Goal: Task Accomplishment & Management: Use online tool/utility

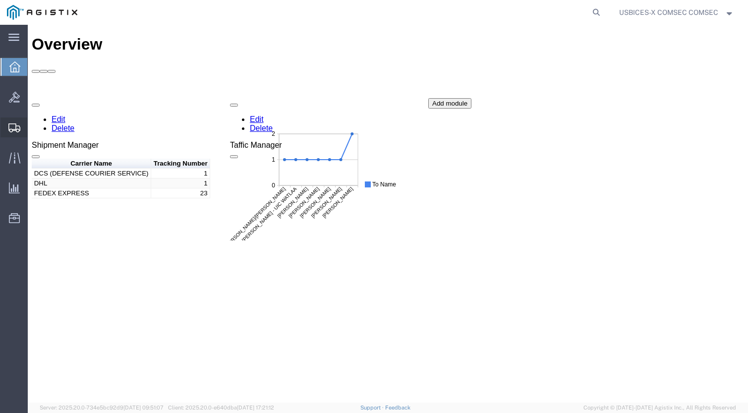
click at [0, 0] on span "Shipment Manager" at bounding box center [0, 0] width 0 height 0
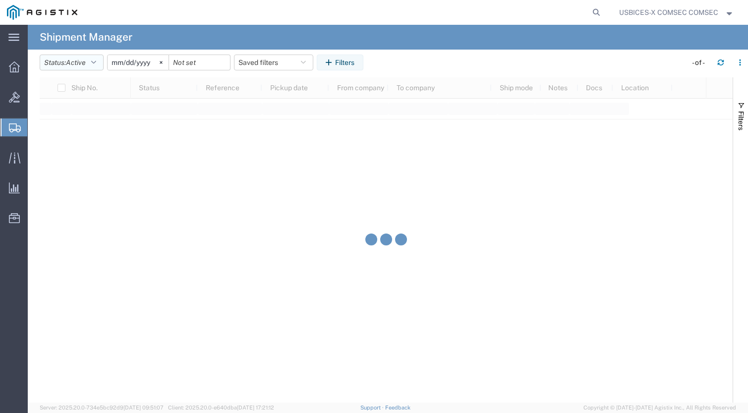
click at [101, 61] on button "Status: Active" at bounding box center [72, 63] width 64 height 16
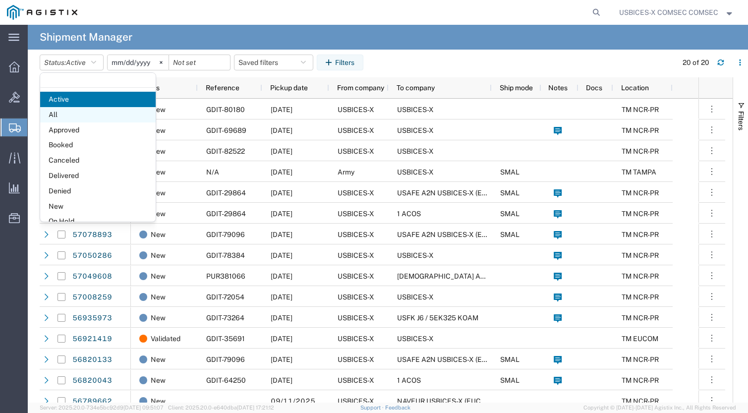
click at [69, 120] on span "All" at bounding box center [98, 114] width 116 height 15
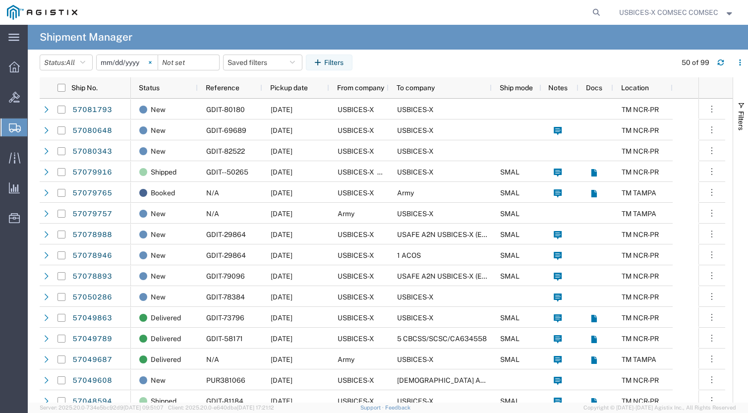
click at [152, 62] on svg-icon at bounding box center [150, 62] width 15 height 15
click at [141, 66] on input "date" at bounding box center [127, 62] width 61 height 15
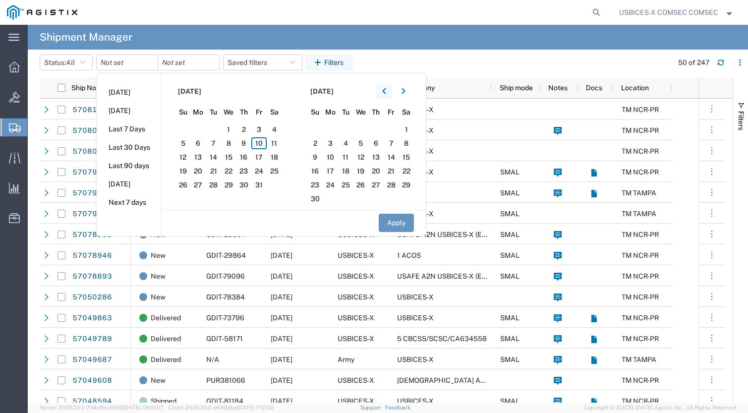
click at [385, 94] on icon "button" at bounding box center [384, 91] width 4 height 7
click at [214, 131] on span "1" at bounding box center [213, 129] width 15 height 12
click at [214, 64] on div at bounding box center [188, 63] width 61 height 16
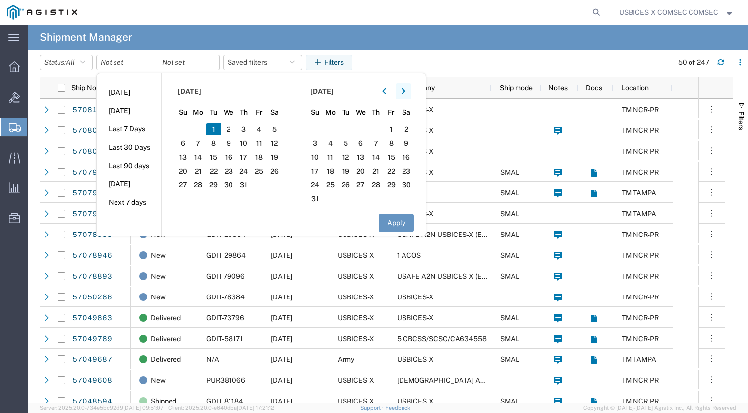
click at [405, 91] on icon "button" at bounding box center [403, 91] width 3 height 6
click at [261, 143] on span "10" at bounding box center [258, 143] width 15 height 12
click at [396, 224] on button "Apply" at bounding box center [396, 223] width 35 height 18
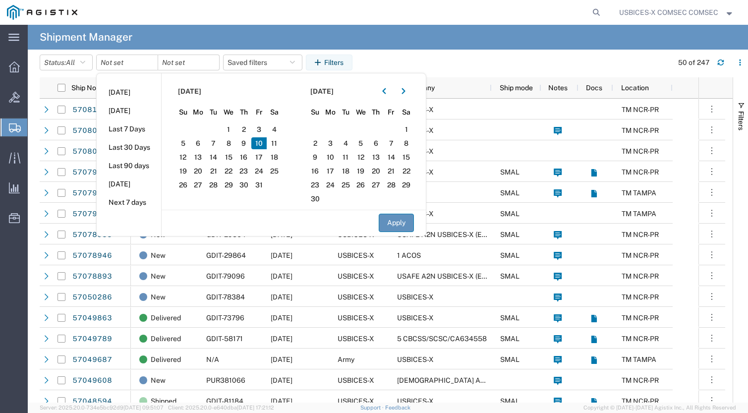
type input "[DATE]"
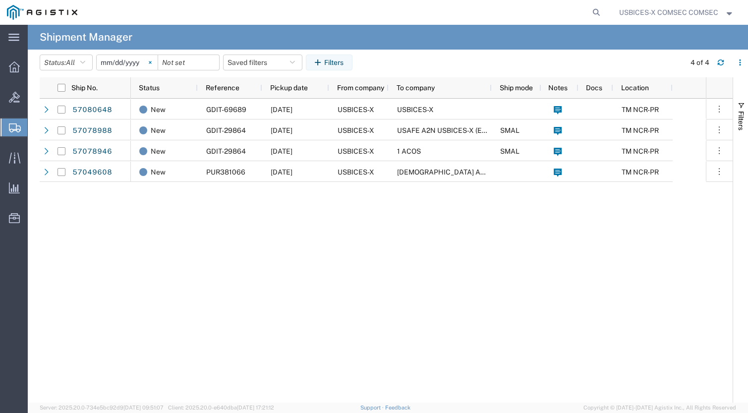
click at [151, 63] on svg-icon at bounding box center [150, 62] width 15 height 15
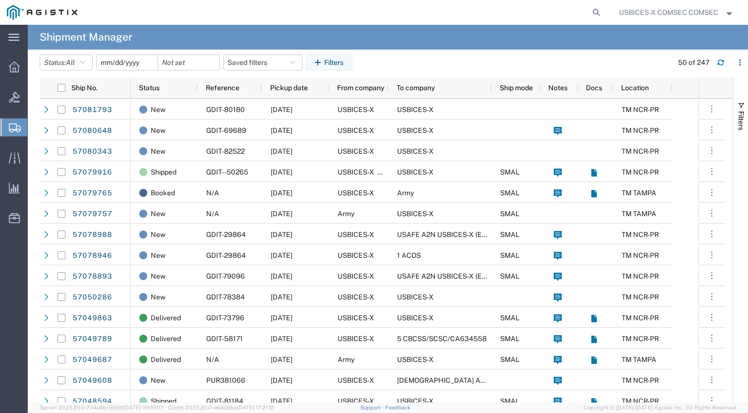
click at [122, 64] on input "date" at bounding box center [127, 62] width 61 height 15
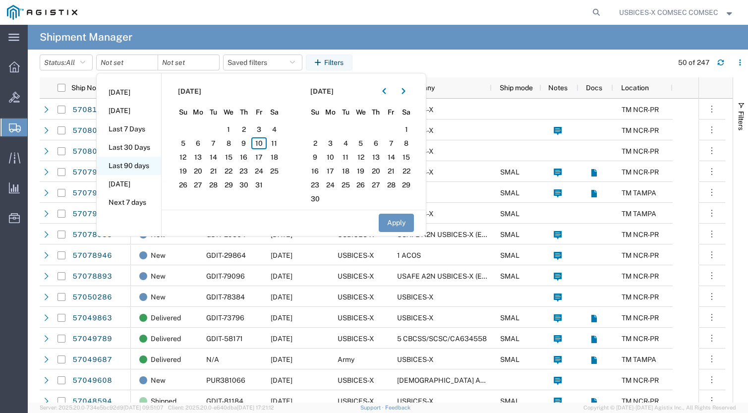
click at [130, 166] on li "Last 90 days" at bounding box center [129, 166] width 64 height 18
type input "[DATE]"
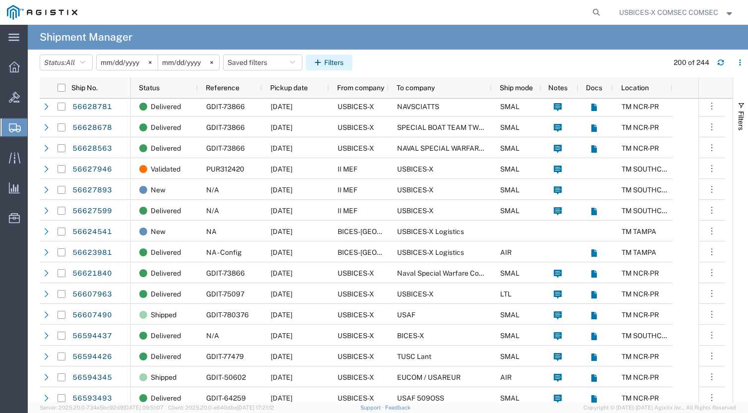
click at [343, 61] on button "Filters" at bounding box center [329, 63] width 47 height 16
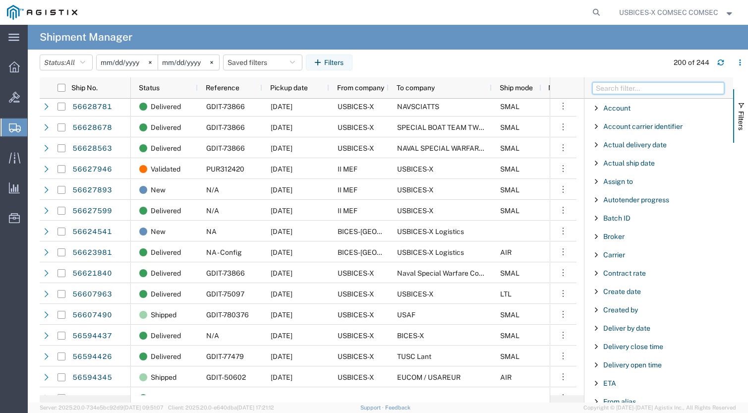
click at [614, 88] on input "Filter Columns Input" at bounding box center [659, 88] width 132 height 12
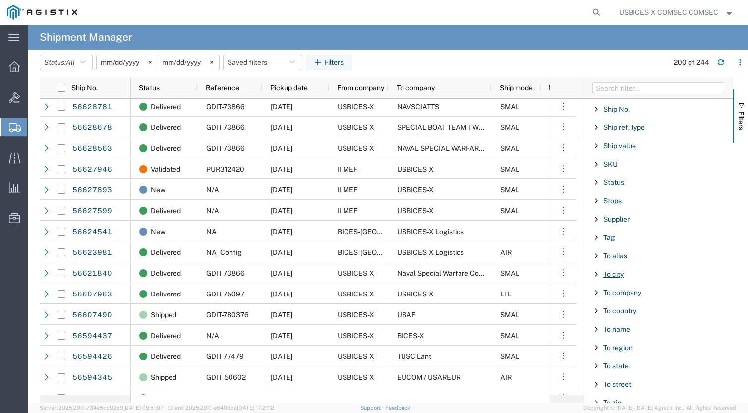
click at [616, 273] on span "To city" at bounding box center [614, 274] width 20 height 8
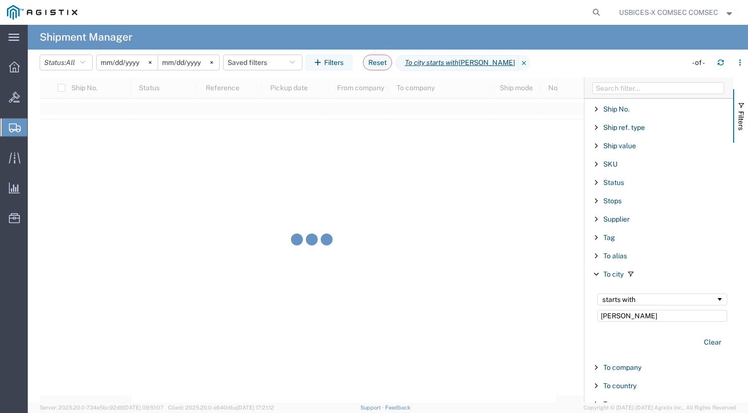
drag, startPoint x: 636, startPoint y: 318, endPoint x: 585, endPoint y: 316, distance: 51.1
click at [585, 316] on div "Account Enabled Account Account carrier identifier Enabled Account carrier iden…" at bounding box center [659, 239] width 149 height 325
type input "[US_STATE][GEOGRAPHIC_DATA]"
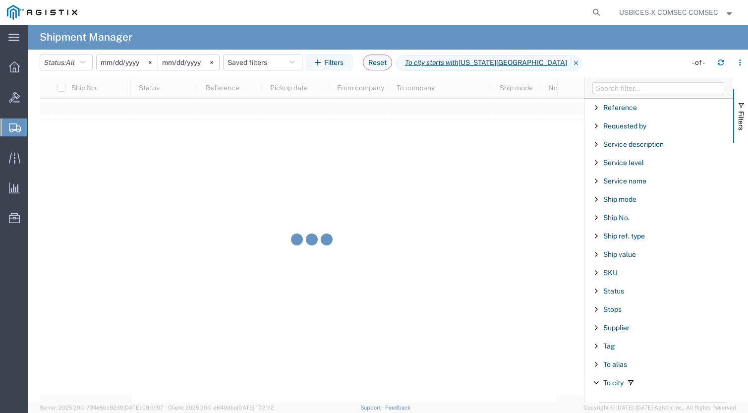
scroll to position [734, 0]
click at [408, 232] on div at bounding box center [312, 239] width 545 height 325
click at [371, 165] on div at bounding box center [312, 239] width 545 height 325
click at [594, 4] on form at bounding box center [597, 12] width 16 height 25
click at [590, 11] on icon at bounding box center [597, 12] width 14 height 14
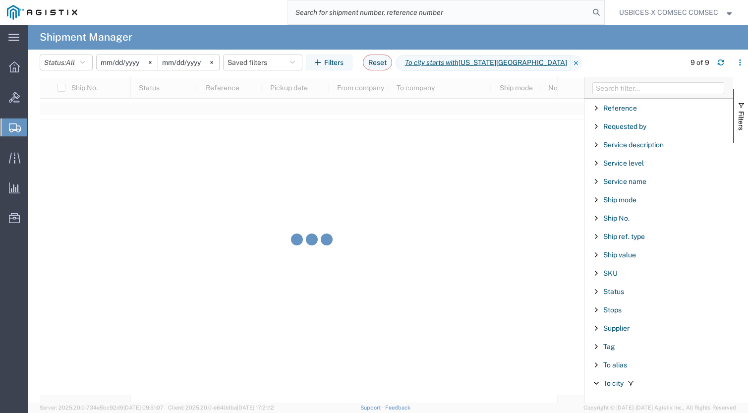
click at [506, 13] on input "search" at bounding box center [439, 12] width 302 height 24
paste input "56013567"
type input "56013567"
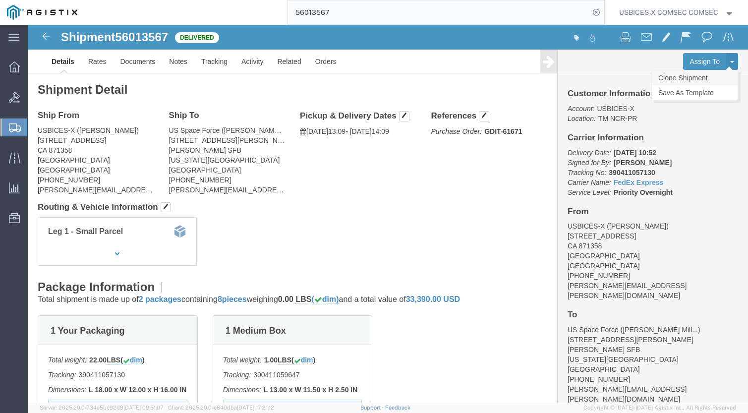
click link "Clone Shipment"
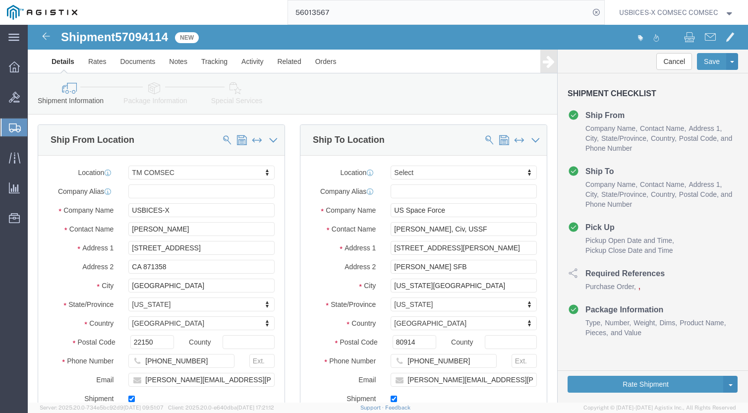
select select "59251"
select select
click span "57094114"
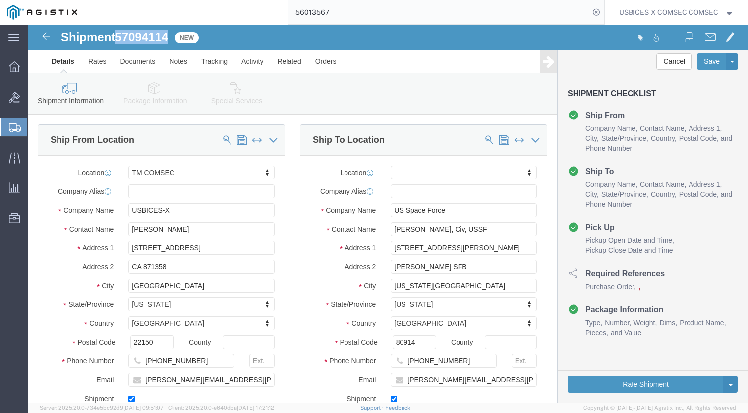
copy span "57094114"
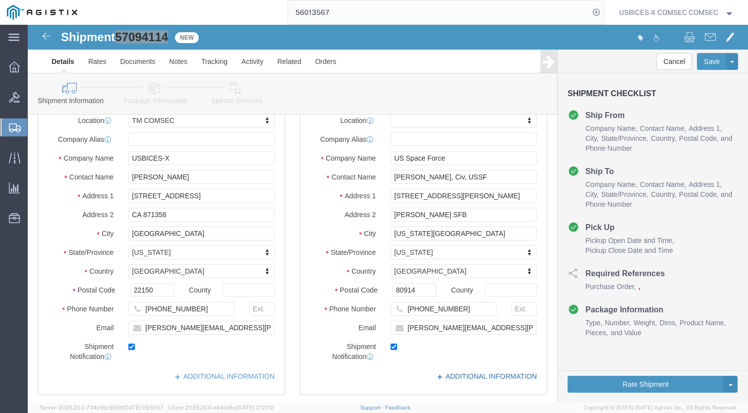
scroll to position [50, 0]
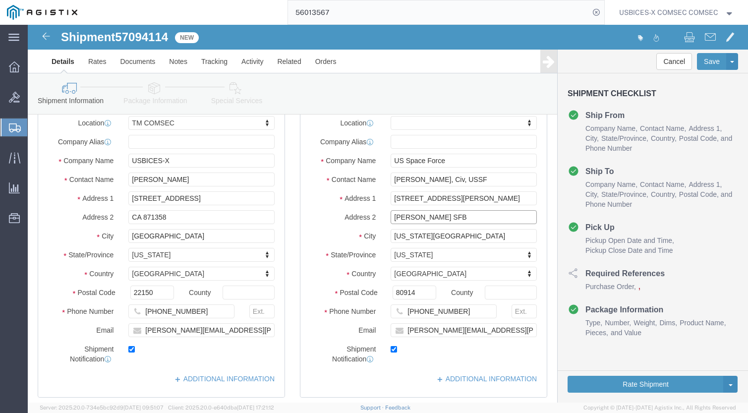
drag, startPoint x: 409, startPoint y: 191, endPoint x: 307, endPoint y: 200, distance: 103.0
click div "Location My Profile Location Master Location [GEOGRAPHIC_DATA] TM [GEOGRAPHIC_D…"
click input "Attn: COMSEC Manager / [GEOGRAPHIC_DATA]"
paste input "623002"
click input "Attn: COMSEC Manager / CA 623002"
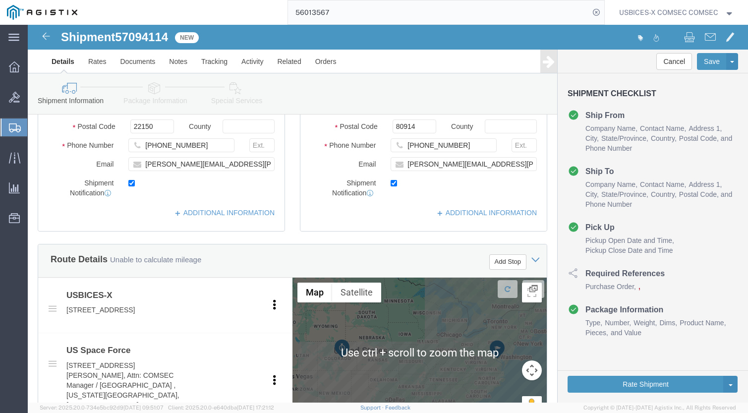
scroll to position [198, 0]
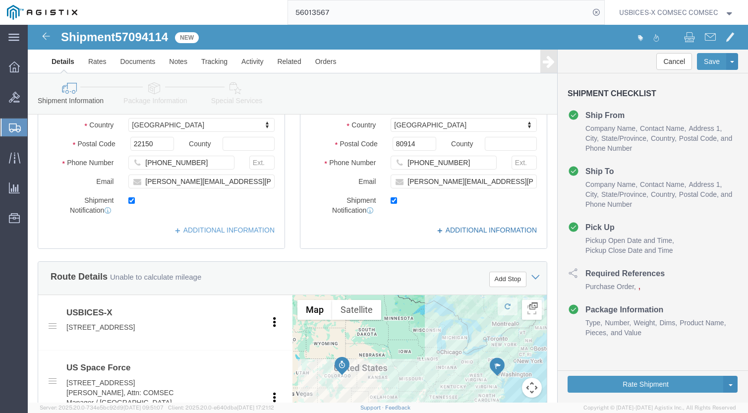
type input "Attn: COMSEC Manager / CA623002"
click icon
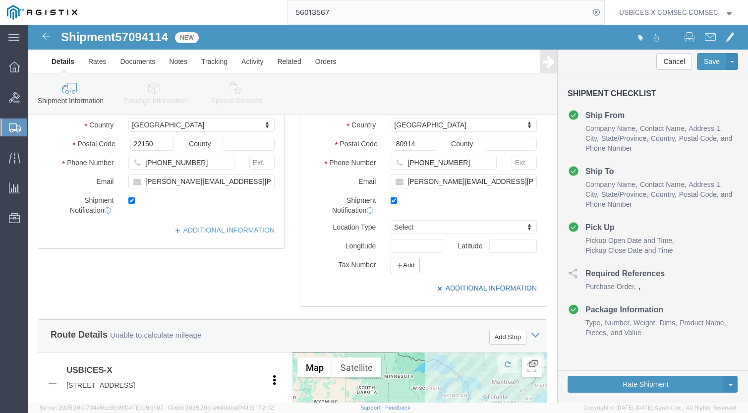
click icon
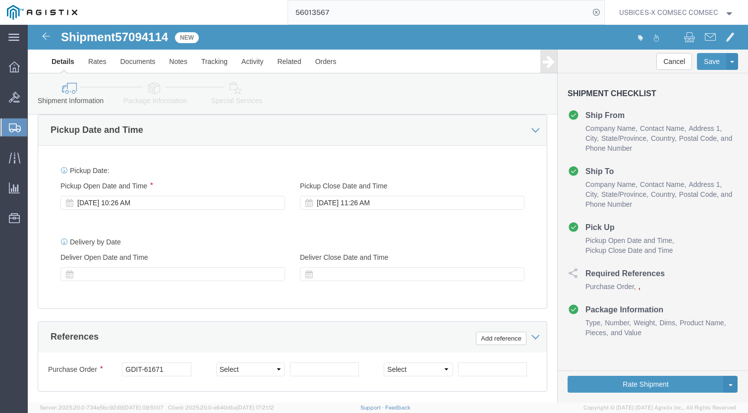
scroll to position [642, 0]
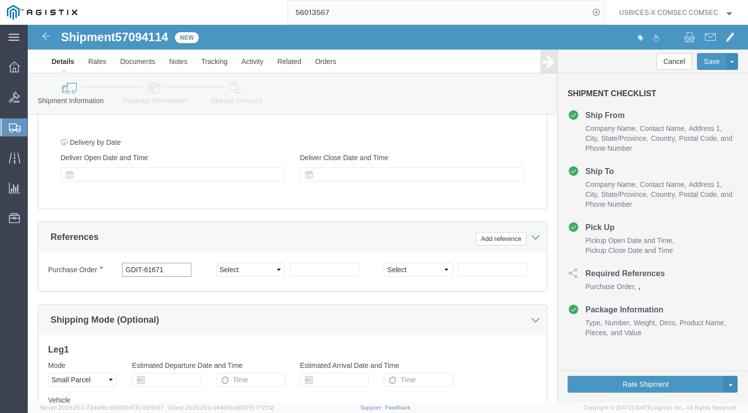
drag, startPoint x: 136, startPoint y: 235, endPoint x: 115, endPoint y: 235, distance: 20.8
click input "GDIT-61671"
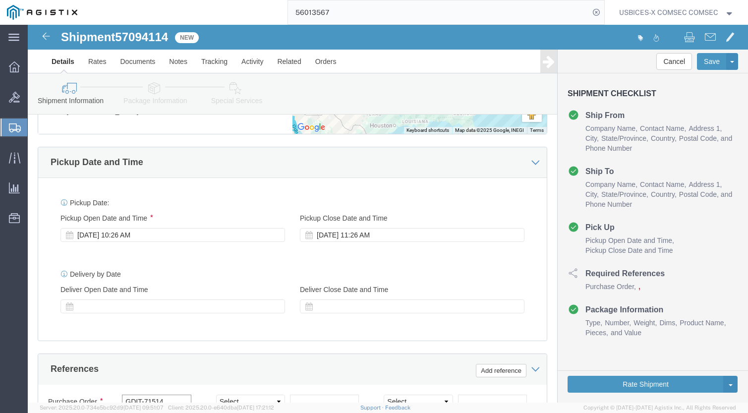
scroll to position [492, 0]
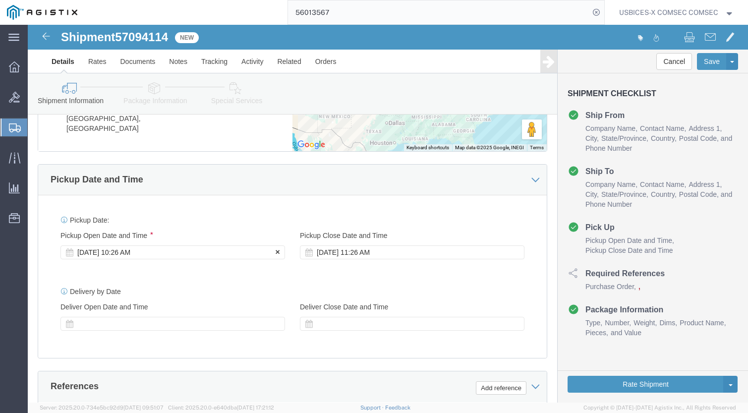
type input "GDIT-71514"
click div "[DATE] 10:26 AM"
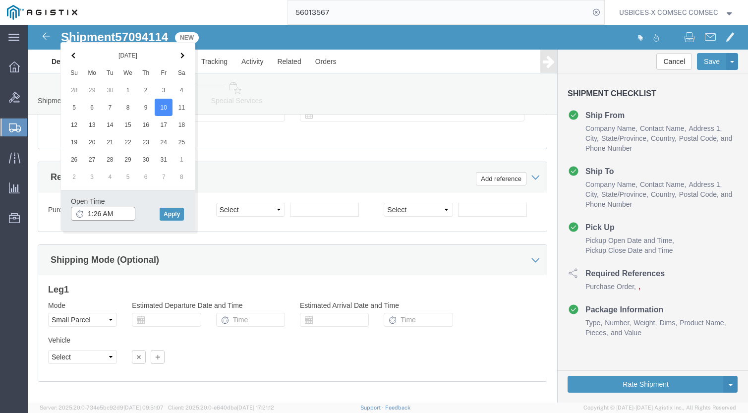
drag, startPoint x: 85, startPoint y: 187, endPoint x: 76, endPoint y: 188, distance: 9.5
click input "1:26 AM"
click input "1:2PMAM"
type input "1:25 PM"
click button "Apply"
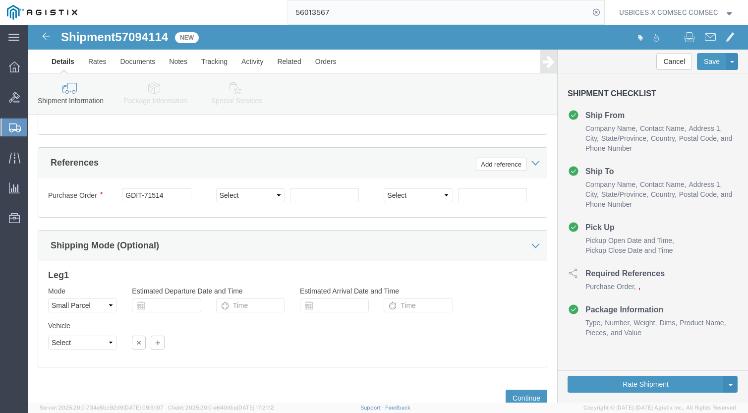
scroll to position [740, 0]
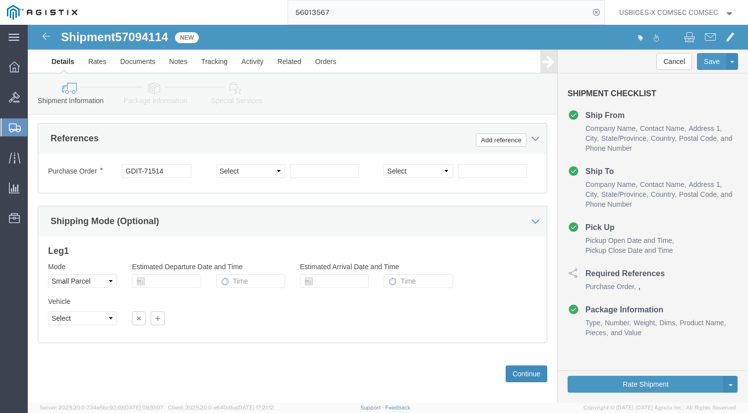
click button "Continue"
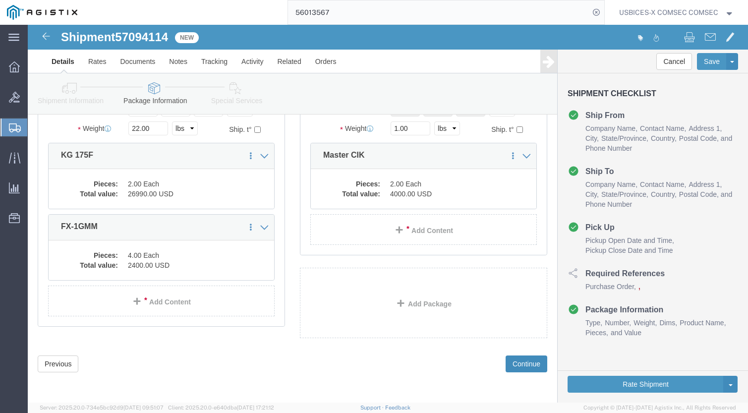
scroll to position [79, 0]
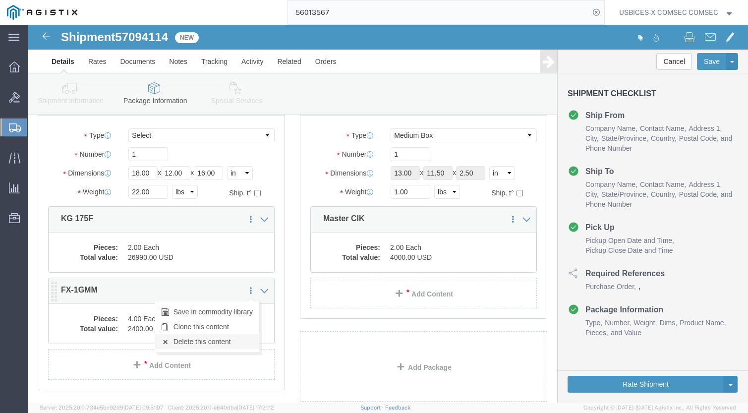
click link "Delete this content"
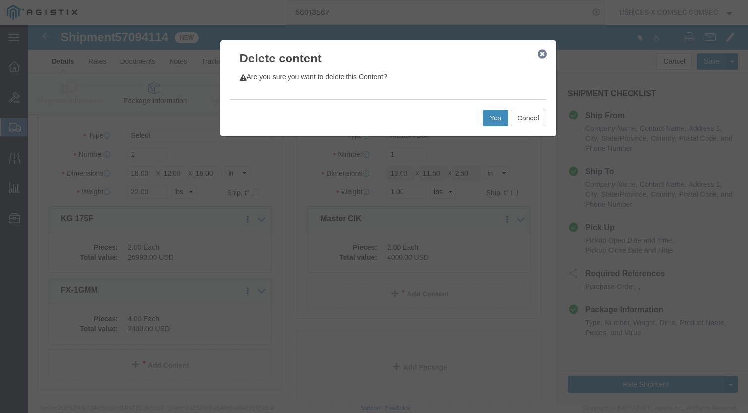
click button "Yes"
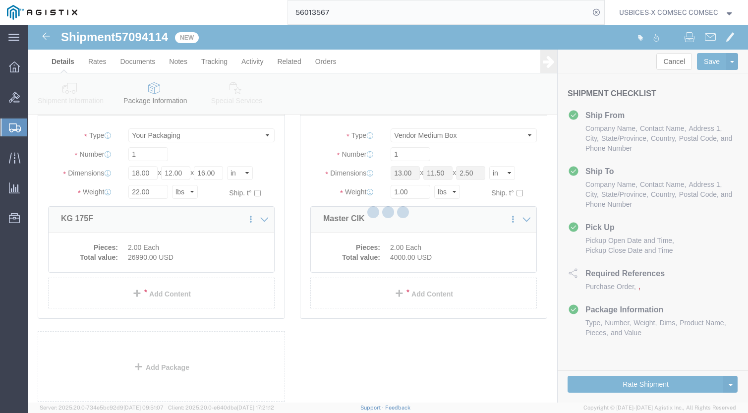
scroll to position [8, 0]
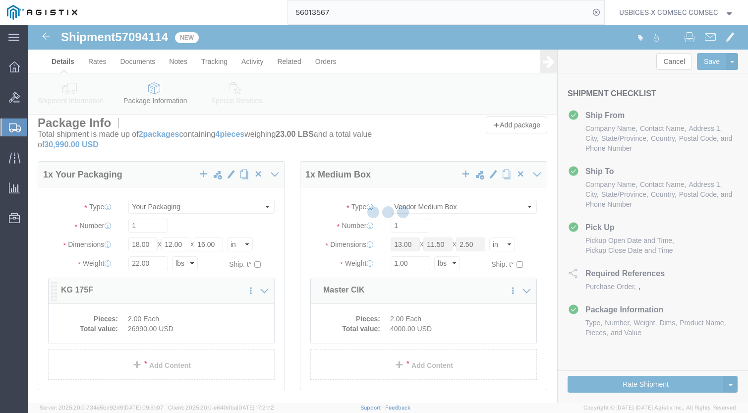
select select "MBX"
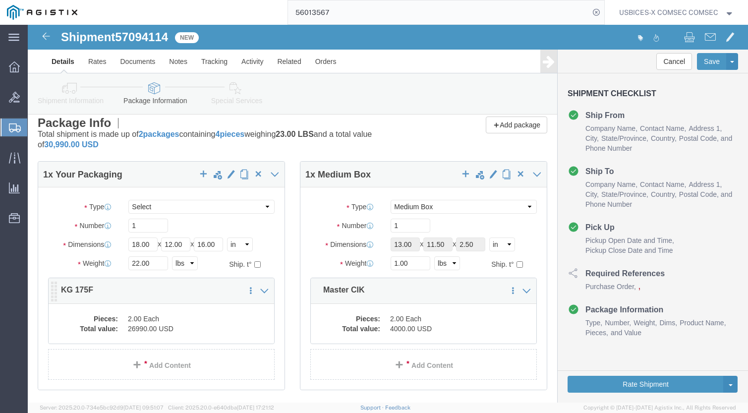
click div "1 x Your Packaging Package Type Select Envelope Large Box Medium Box PAK Rack S…"
click dd "2.00 Each"
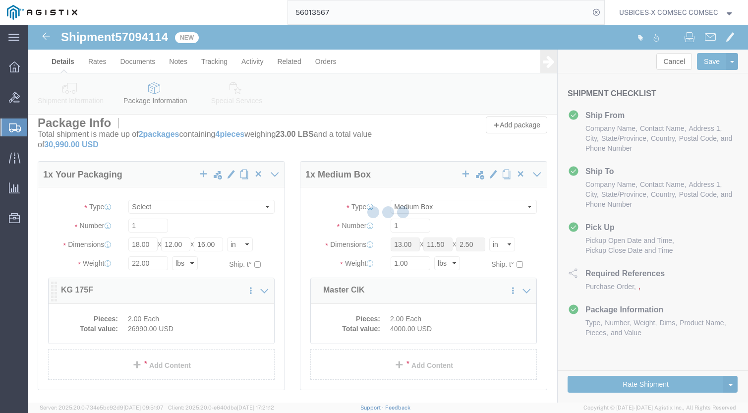
click at [198, 317] on div at bounding box center [388, 214] width 721 height 378
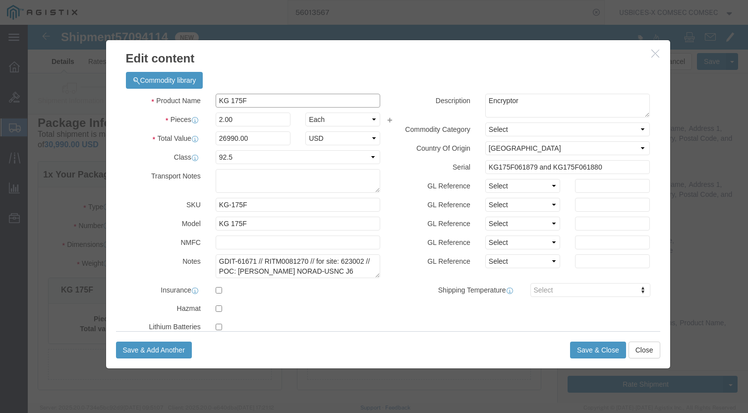
drag, startPoint x: 222, startPoint y: 77, endPoint x: 157, endPoint y: 70, distance: 65.3
click div "Product Name KG 175F"
type input "IPS"
click strong "IPS"
checkbox input "true"
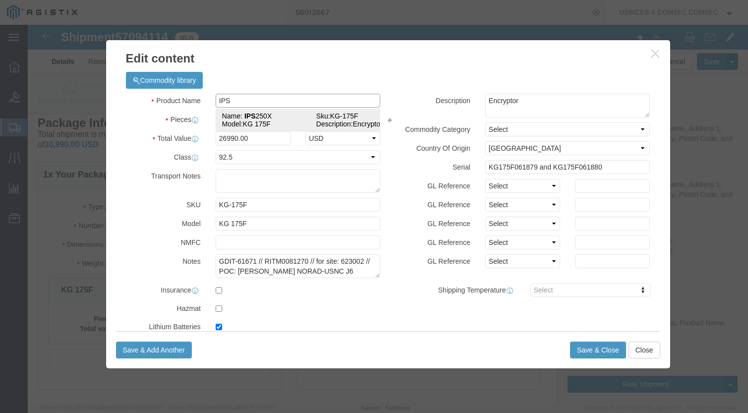
select select
checkbox input "true"
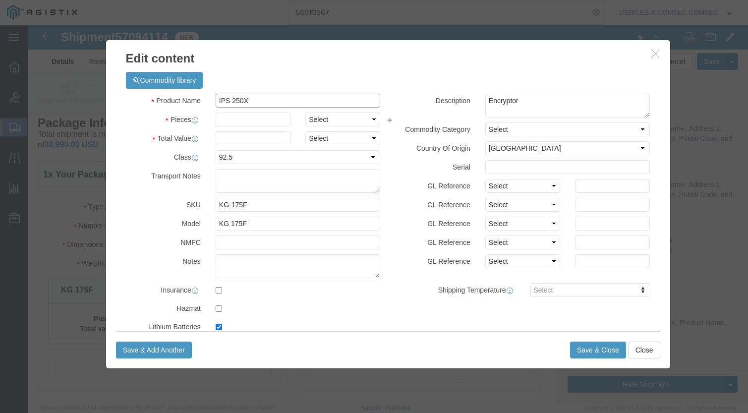
type input "IPS 250X"
drag, startPoint x: 222, startPoint y: 196, endPoint x: 200, endPoint y: 195, distance: 21.8
click input "KG 175F"
type input "K"
type input "IPS-250X"
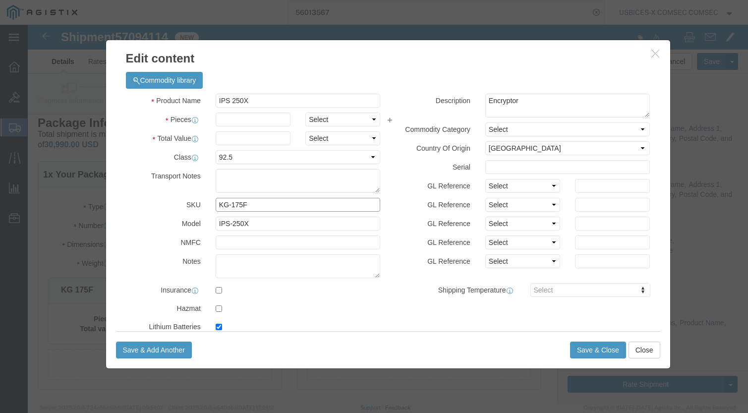
drag, startPoint x: 223, startPoint y: 177, endPoint x: 174, endPoint y: 179, distance: 48.7
click div "SKU KG-175F"
type input "IPS-250X"
click textarea "GDIT-61671 // RITM0081270 // for site: 623002 // POC: [PERSON_NAME] NORAD-USNC …"
type textarea "GDIT-71514"
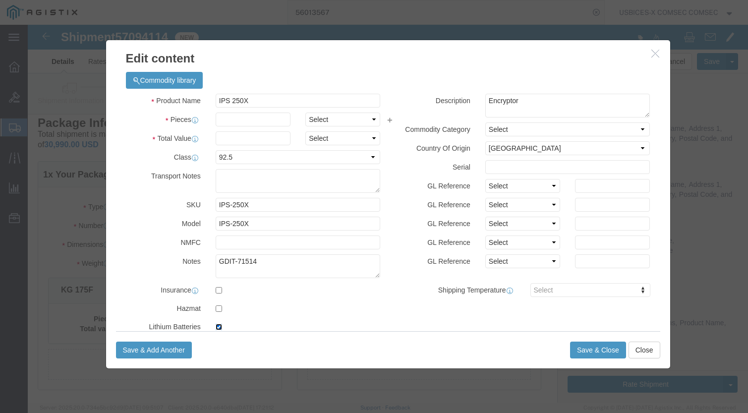
click input "checkbox"
checkbox input "false"
click textarea "Encryptor"
type textarea "Encryptor, NON-CCI"
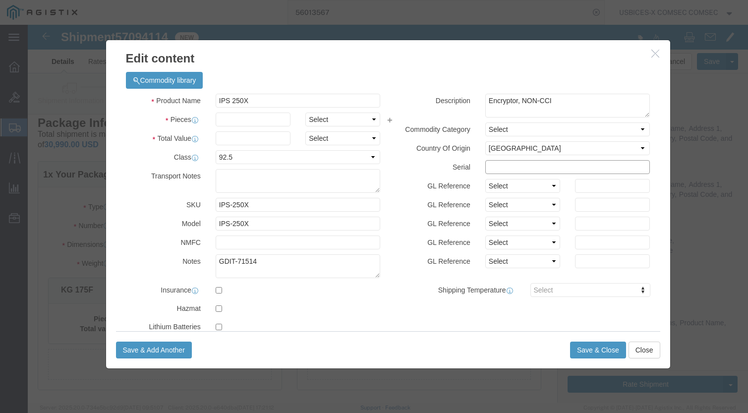
click input "text"
paste input "10000071210002305"
type input "10000071210002305"
click div "Product Name IPS 250X IPS Pieces Select Bag Barrels 100Board Feet Bottle Box Bl…"
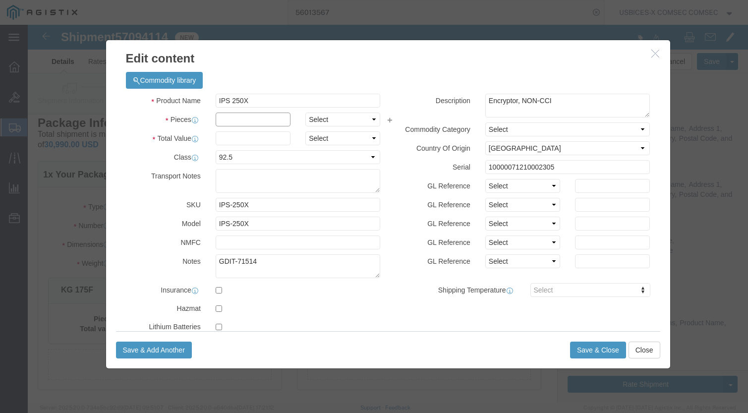
click input "text"
type input "1"
click input "text"
type input "9900.00"
click textarea "GDIT-61671 // RITM0081270 // for site: 623002 // POC: [PERSON_NAME] NORAD-USNC …"
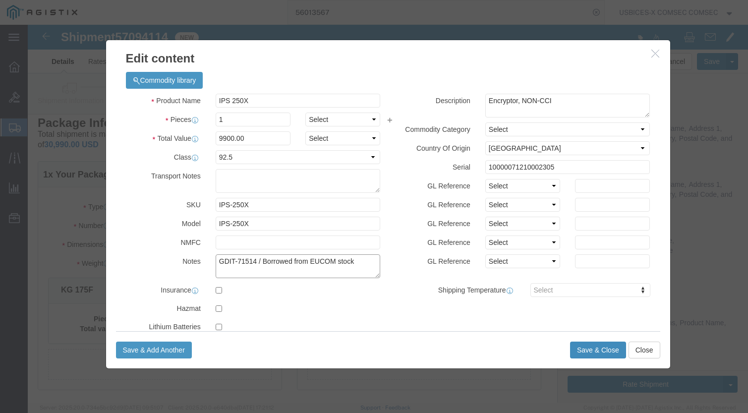
type textarea "GDIT-71514 / Borrowed from EUCOM stock"
click button "Save & Close"
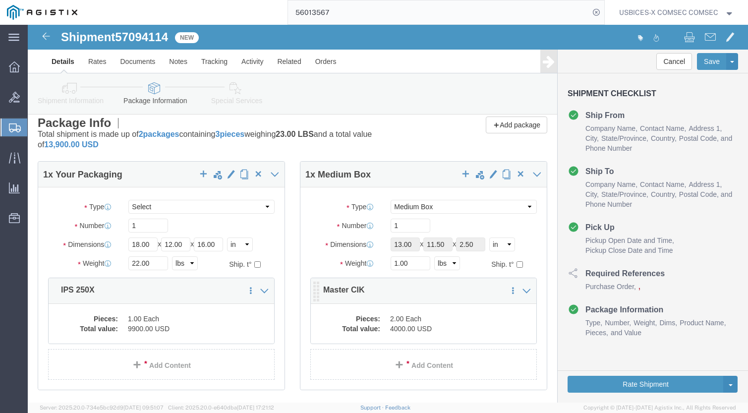
click div "Save in commodity library Clone this content Delete this content Master CIK"
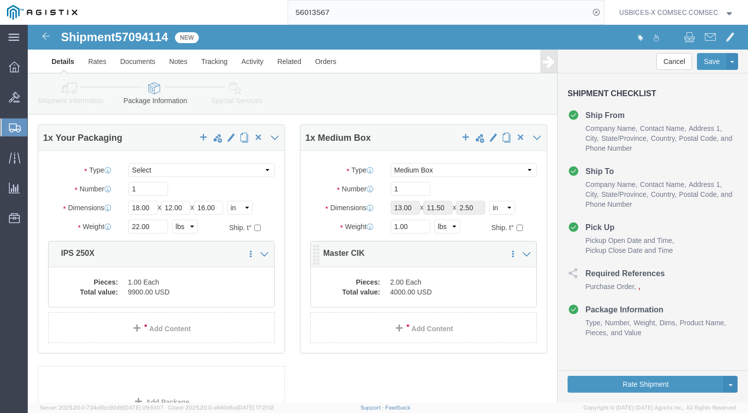
scroll to position [44, 0]
click dd "2.00 Each"
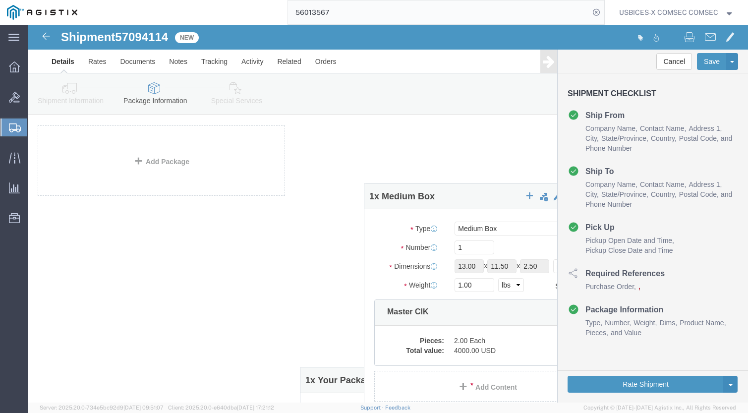
drag, startPoint x: 131, startPoint y: 111, endPoint x: 457, endPoint y: 168, distance: 331.4
click div "1 x Your Packaging Package Type Select Envelope Large Box Medium Box PAK Rack S…"
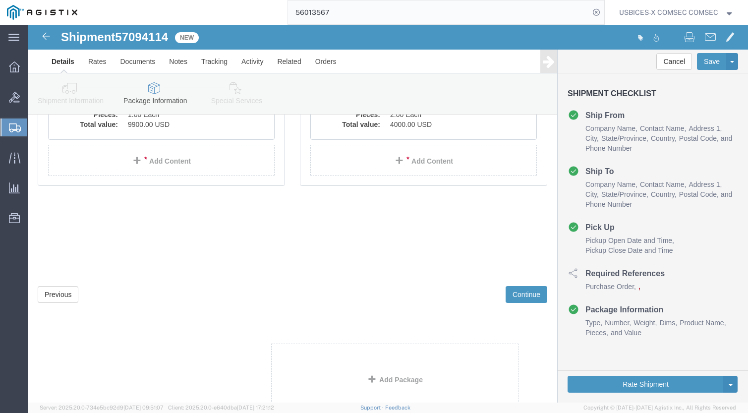
scroll to position [143, 0]
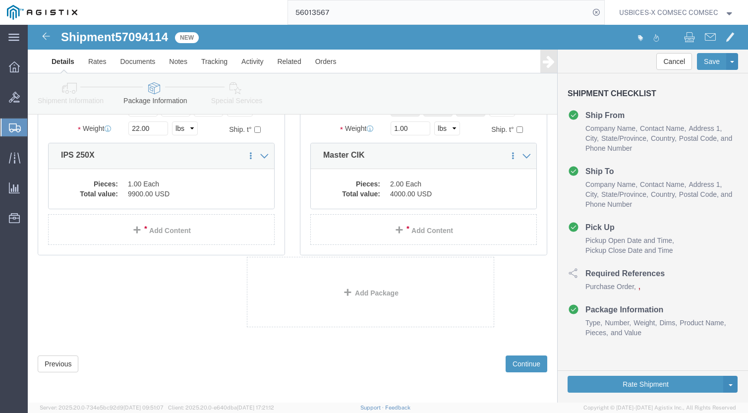
drag, startPoint x: 174, startPoint y: 141, endPoint x: 383, endPoint y: 282, distance: 252.6
click div "1 x Your Packaging Package Type Select Envelope Large Box Medium Box PAK Rack S…"
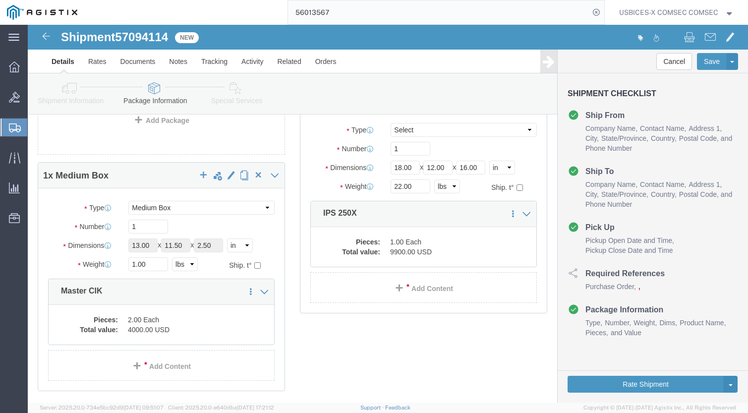
scroll to position [0, 0]
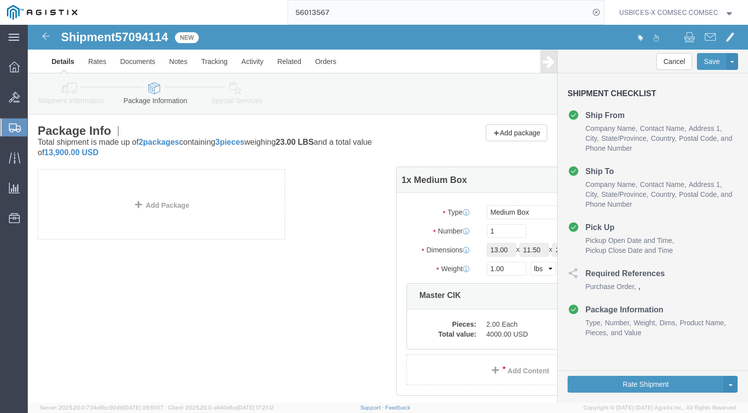
drag, startPoint x: 141, startPoint y: 238, endPoint x: 495, endPoint y: 159, distance: 362.8
click div "1 x Your Packaging Package Type Select Envelope Large Box Medium Box PAK Rack S…"
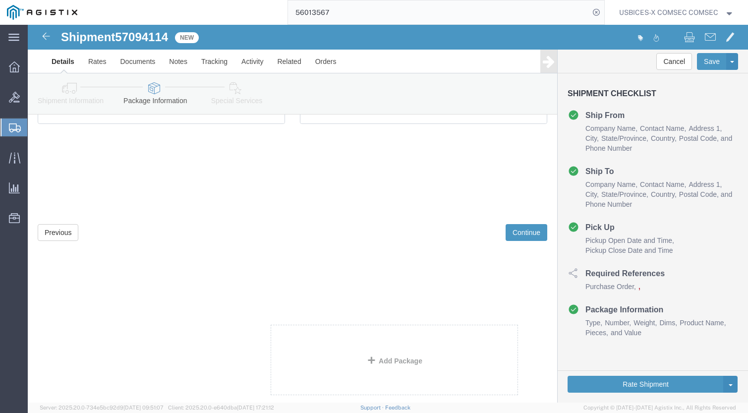
scroll to position [143, 0]
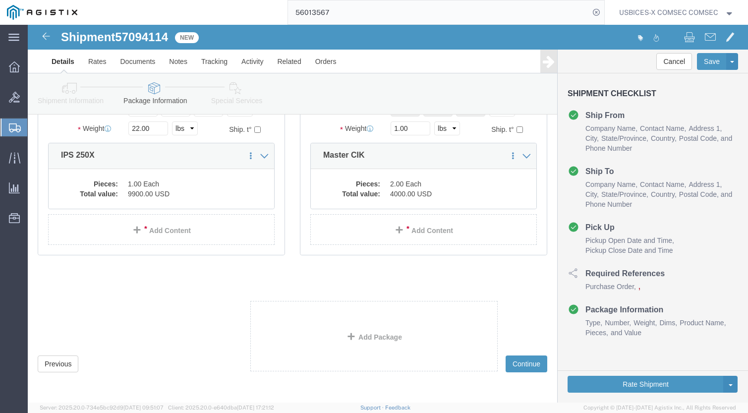
drag, startPoint x: 158, startPoint y: 158, endPoint x: 370, endPoint y: 290, distance: 250.3
click div "1 x Your Packaging Package Type Select Envelope Large Box Medium Box PAK Rack S…"
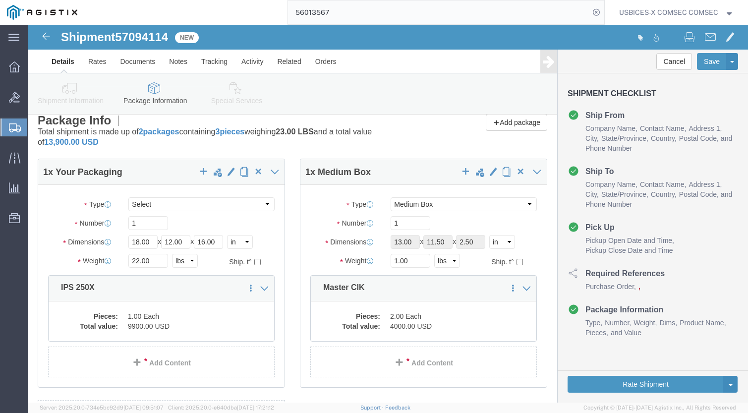
scroll to position [0, 0]
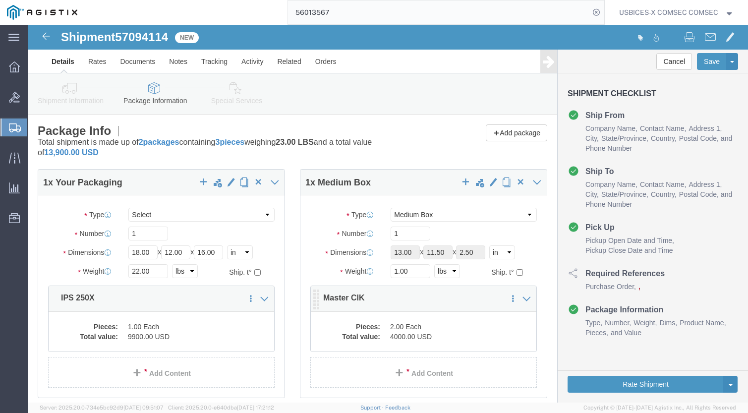
click div "Save in commodity library Clone this content Delete this content Master CIK"
click div "Pieces: 2.00 Each Total value: 4000.00 USD"
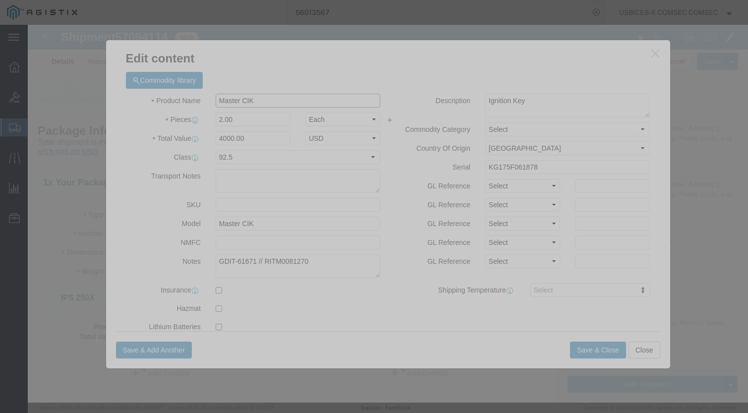
drag, startPoint x: 208, startPoint y: 75, endPoint x: 162, endPoint y: 75, distance: 46.1
click div "Product Name Master CIK"
type input "FTR CIK"
click textarea
click input "KG175F061878"
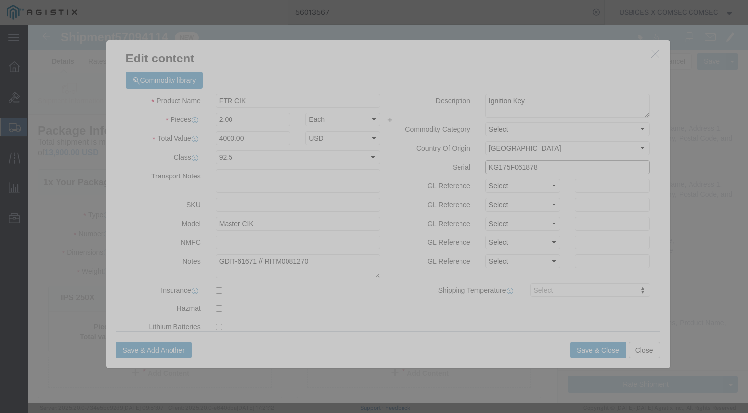
drag, startPoint x: 507, startPoint y: 137, endPoint x: 437, endPoint y: 137, distance: 69.4
click div "Serial KG175F061878"
paste input "10000071210002305"
type input "10000071210002305"
drag, startPoint x: 206, startPoint y: 95, endPoint x: 158, endPoint y: 92, distance: 48.7
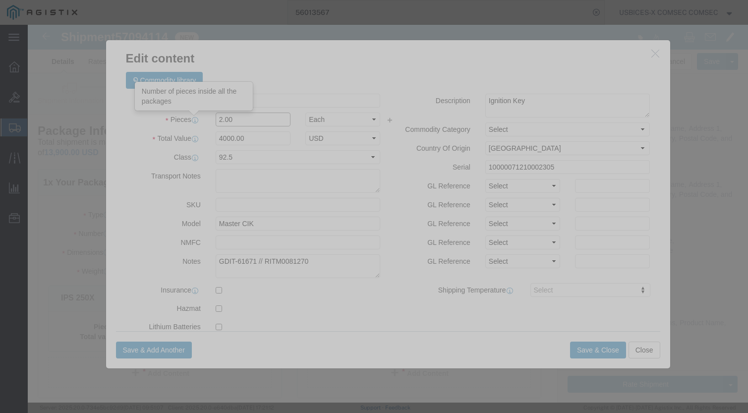
click div "Pieces Number of pieces inside all the packages 2.00 Select Bag Barrels 100Boar…"
type input "1"
type input "2000"
click textarea
drag, startPoint x: 279, startPoint y: 238, endPoint x: 233, endPoint y: 234, distance: 46.3
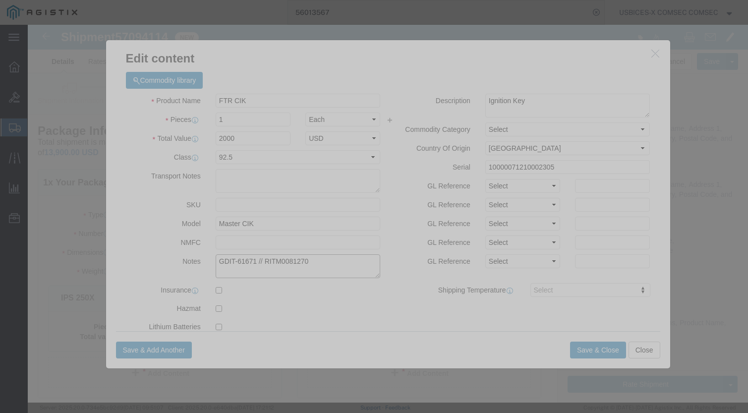
click textarea "GDIT-61671 // RITM0081270"
paste textarea "141332"
drag, startPoint x: 225, startPoint y: 237, endPoint x: 207, endPoint y: 239, distance: 17.4
click textarea "GDIT-61671 // RITM0081270"
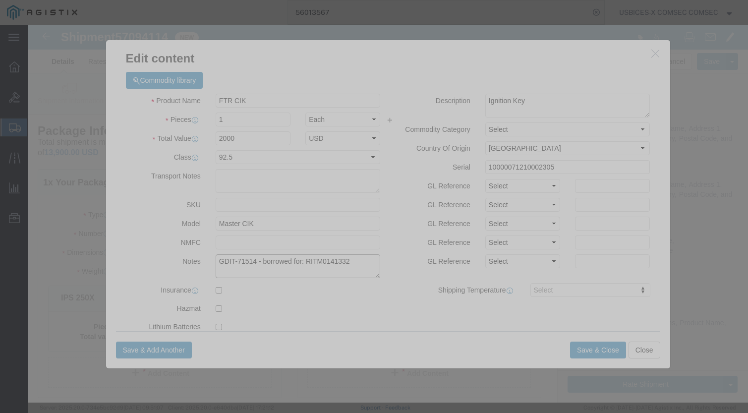
drag, startPoint x: 323, startPoint y: 237, endPoint x: 159, endPoint y: 238, distance: 164.2
click div "Notes GDIT-61671 // RITM0081270"
type textarea "GDIT-71514 - borrowed for: RITM0141332"
click button "Save & Close"
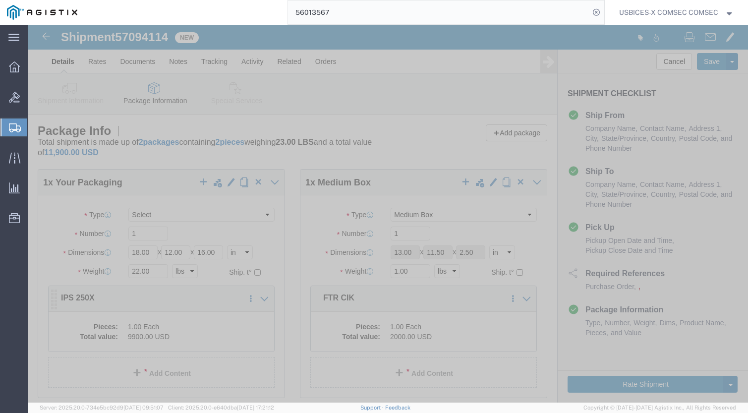
click dd "9900.00 USD"
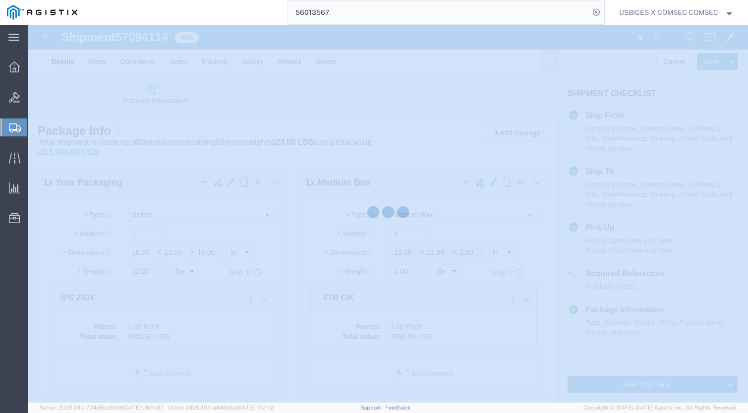
click at [199, 332] on div at bounding box center [388, 214] width 721 height 378
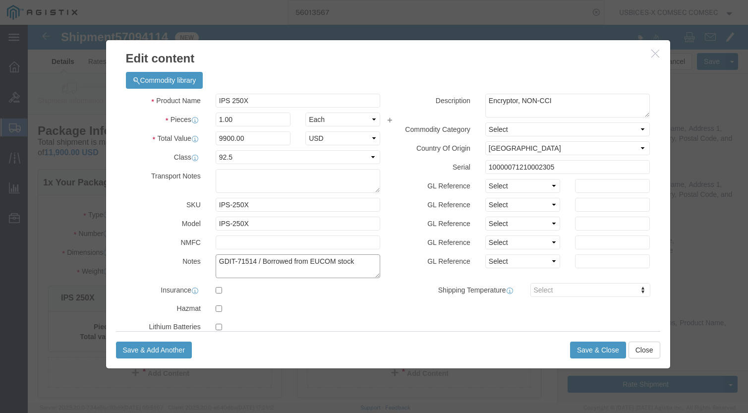
drag, startPoint x: 331, startPoint y: 238, endPoint x: 145, endPoint y: 239, distance: 186.0
click div "Notes GDIT-71514 / Borrowed from EUCOM stock"
paste textarea "- borrowed for: RITM0141332"
type textarea "GDIT-71514 - borrowed for: RITM0141332"
click button "Save & Close"
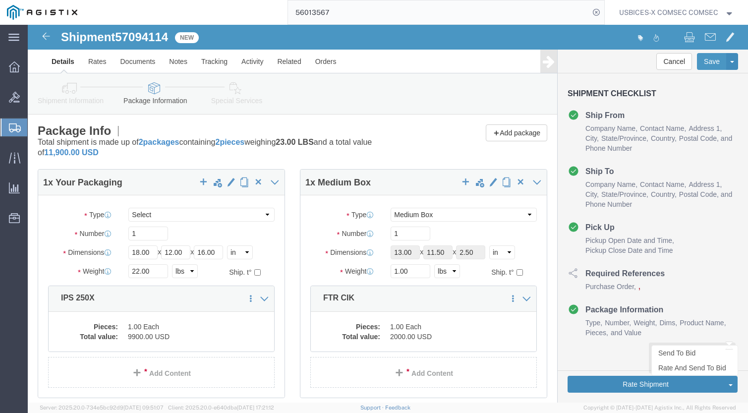
click button "Rate Shipment"
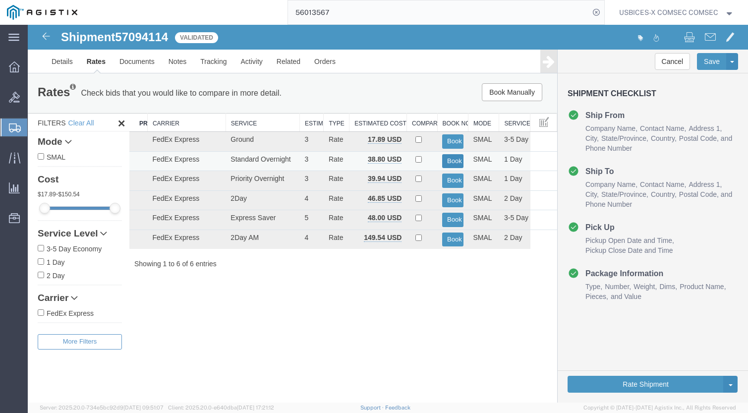
click at [449, 161] on button "Book" at bounding box center [452, 161] width 21 height 14
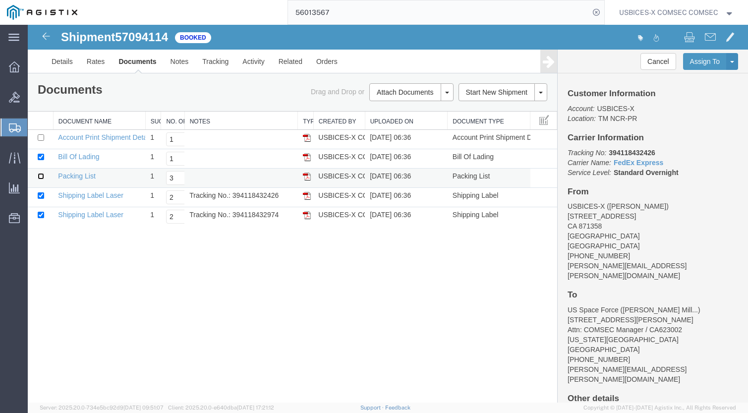
click at [40, 178] on input "checkbox" at bounding box center [41, 176] width 6 height 6
checkbox input "true"
click at [253, 195] on td "Tracking No.: 394118432426" at bounding box center [240, 197] width 113 height 19
copy td "394118432426"
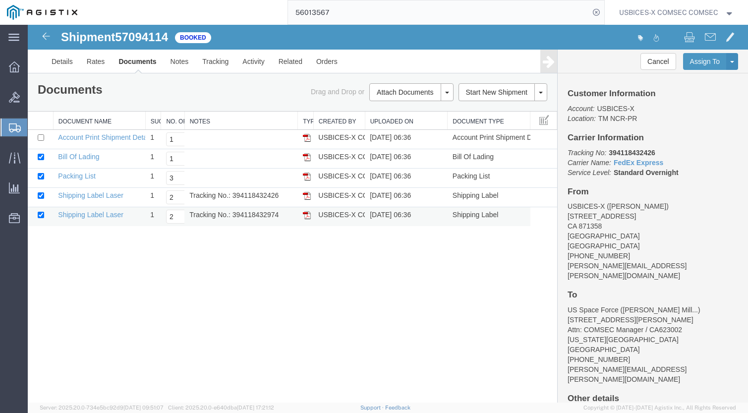
click at [254, 214] on td "Tracking No.: 394118432974" at bounding box center [240, 216] width 113 height 19
copy td "394118432974"
click at [74, 158] on link "Bill Of Lading" at bounding box center [78, 157] width 41 height 8
click at [79, 177] on link "Packing List" at bounding box center [76, 176] width 37 height 8
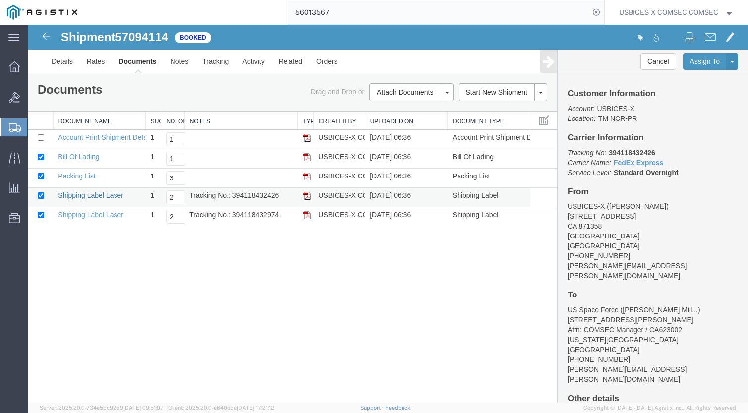
click at [101, 196] on link "Shipping Label Laser" at bounding box center [90, 195] width 65 height 8
click at [104, 216] on link "Shipping Label Laser" at bounding box center [90, 215] width 65 height 8
click at [430, 288] on div "Shipment 57094114 5 of 5 Booked Details Rates Documents Notes Tracking Activity…" at bounding box center [388, 214] width 721 height 378
